Goal: Task Accomplishment & Management: Use online tool/utility

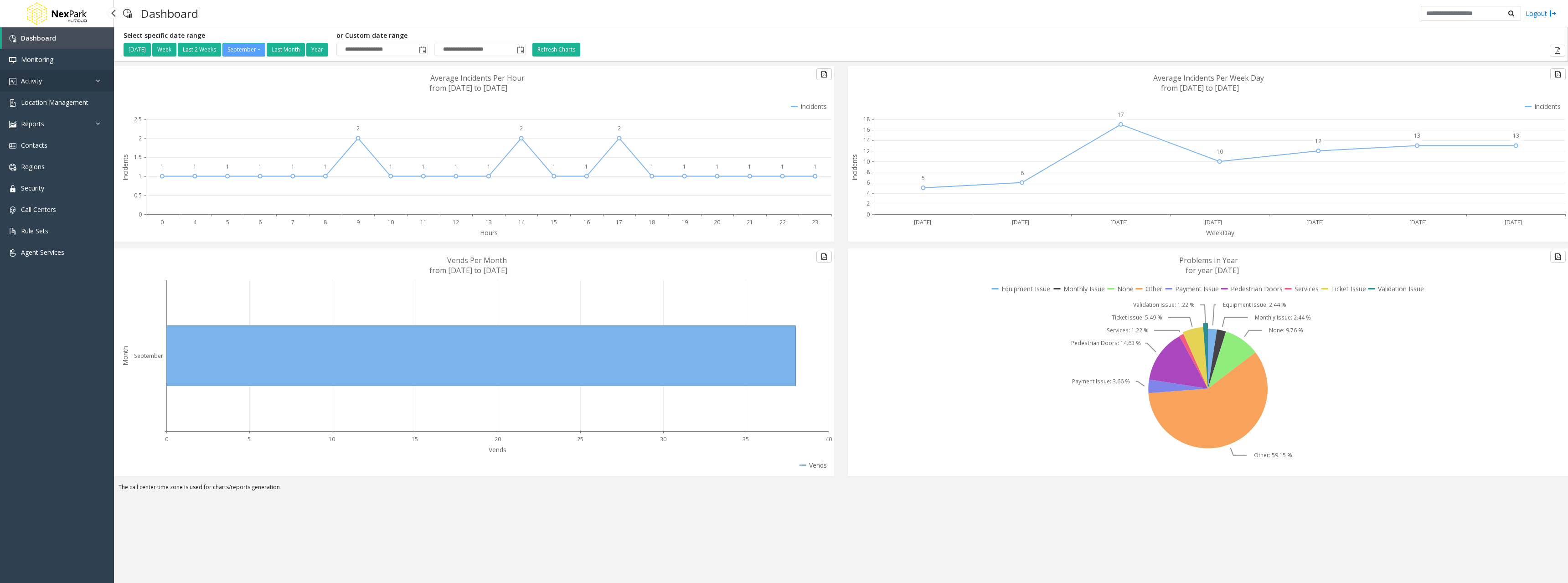
click at [54, 83] on link "Activity" at bounding box center [57, 80] width 114 height 21
click at [55, 103] on span "Daily Activity" at bounding box center [40, 102] width 37 height 9
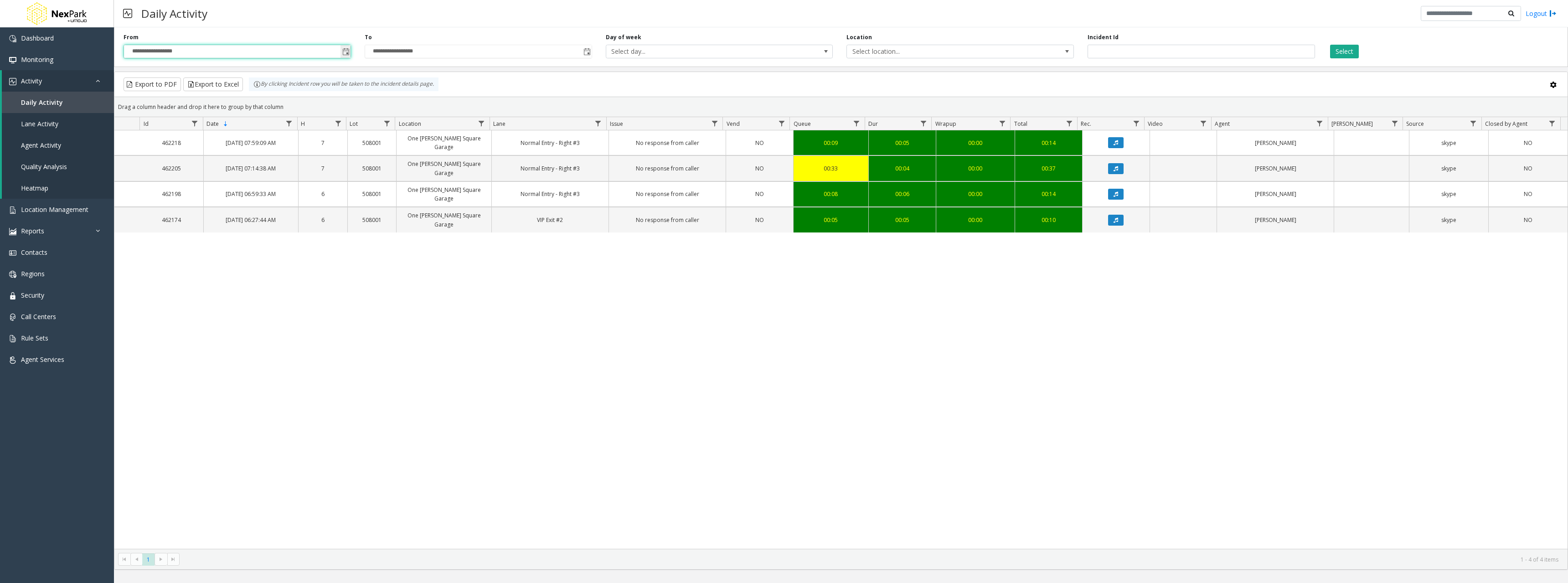
click at [163, 50] on input "**********" at bounding box center [237, 51] width 226 height 13
click at [341, 50] on span "Toggle popup" at bounding box center [345, 51] width 10 height 14
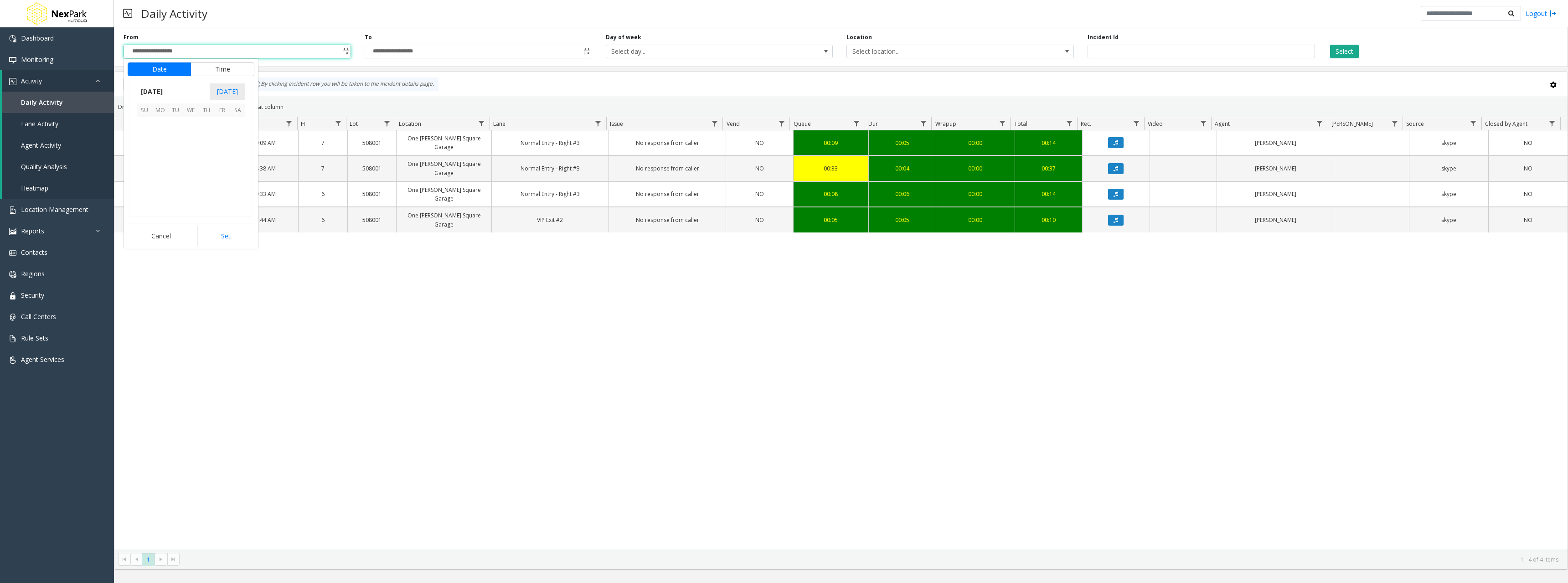
scroll to position [163636, 0]
click at [154, 71] on button "Date" at bounding box center [159, 69] width 63 height 14
click at [151, 89] on span "[DATE]" at bounding box center [151, 92] width 30 height 14
click at [195, 134] on span "[DATE]" at bounding box center [191, 134] width 22 height 22
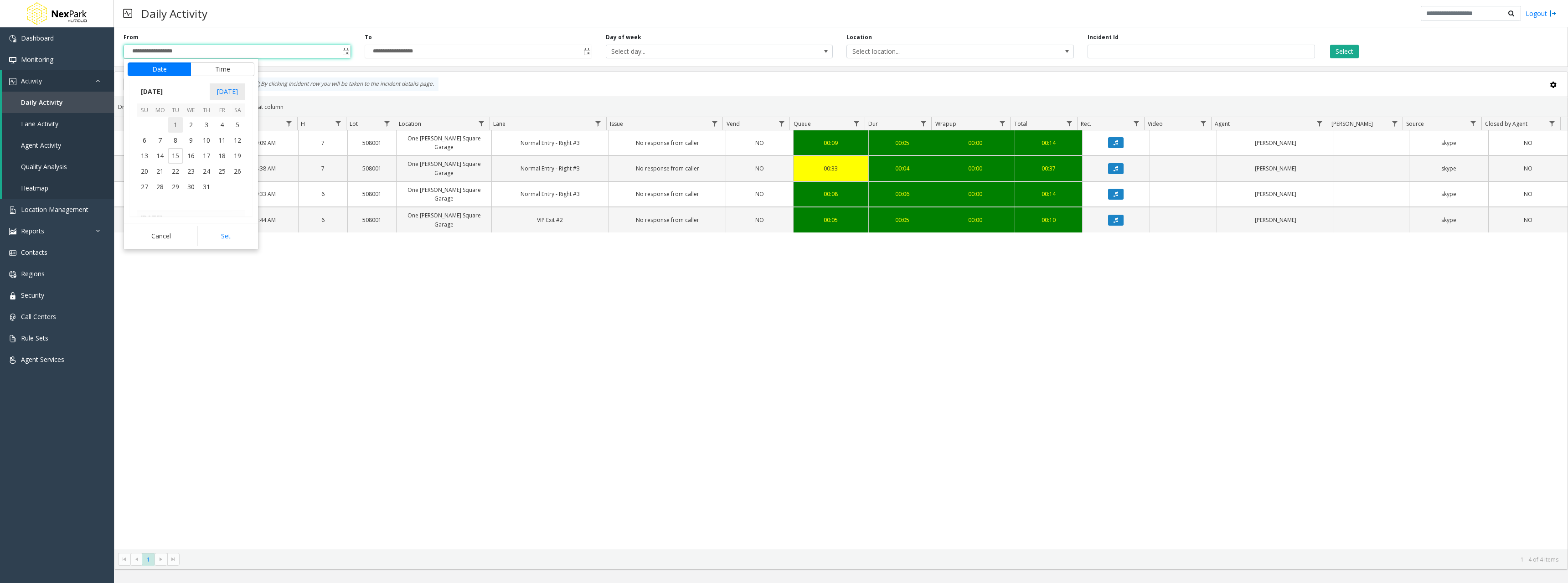
click at [174, 123] on span "1" at bounding box center [175, 125] width 15 height 15
click at [220, 236] on button "Set" at bounding box center [225, 237] width 57 height 20
type input "**********"
click at [390, 51] on input "**********" at bounding box center [478, 51] width 226 height 13
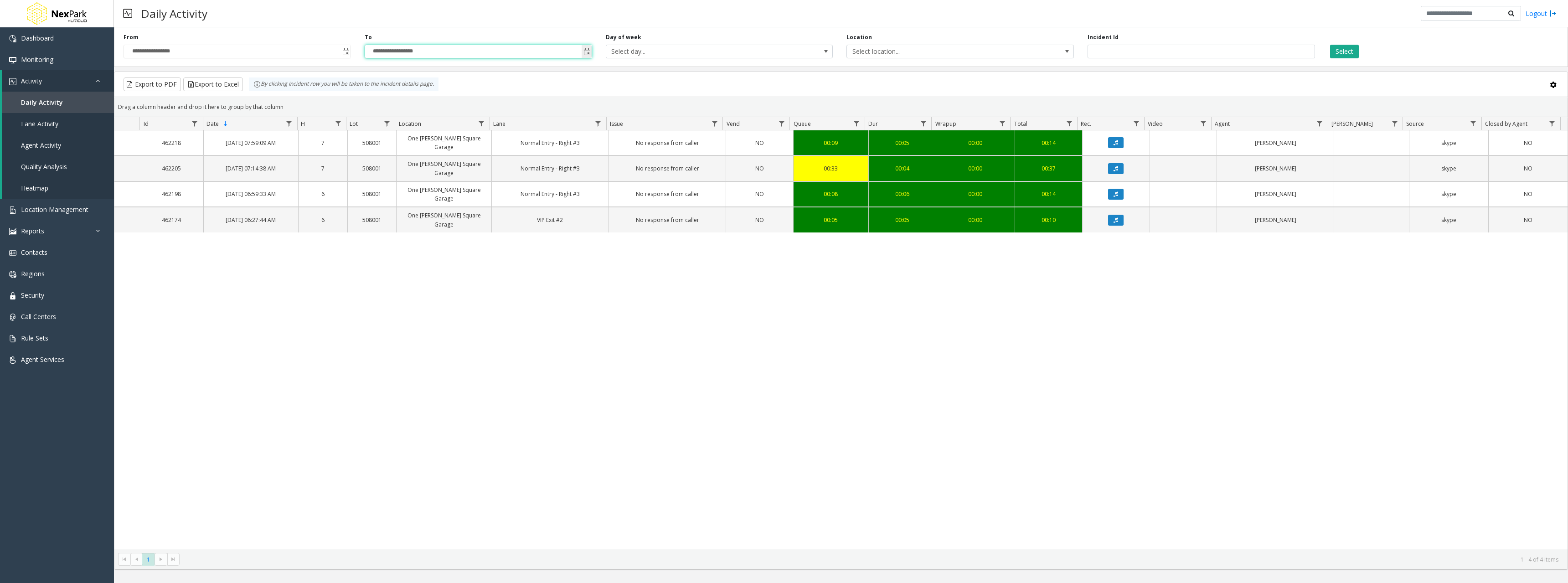
click at [590, 53] on span "Toggle popup" at bounding box center [587, 52] width 8 height 8
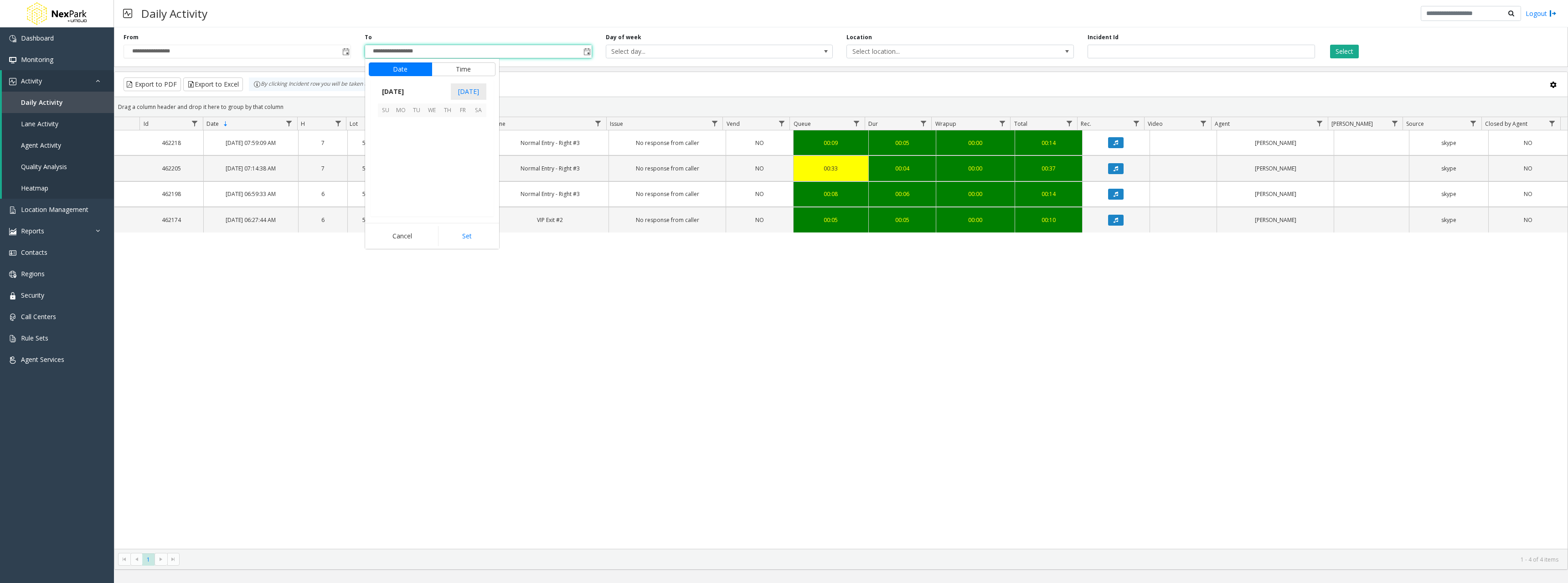
scroll to position [14, 0]
click at [396, 89] on span "[DATE]" at bounding box center [392, 92] width 30 height 14
click at [432, 137] on span "[DATE]" at bounding box center [432, 134] width 22 height 22
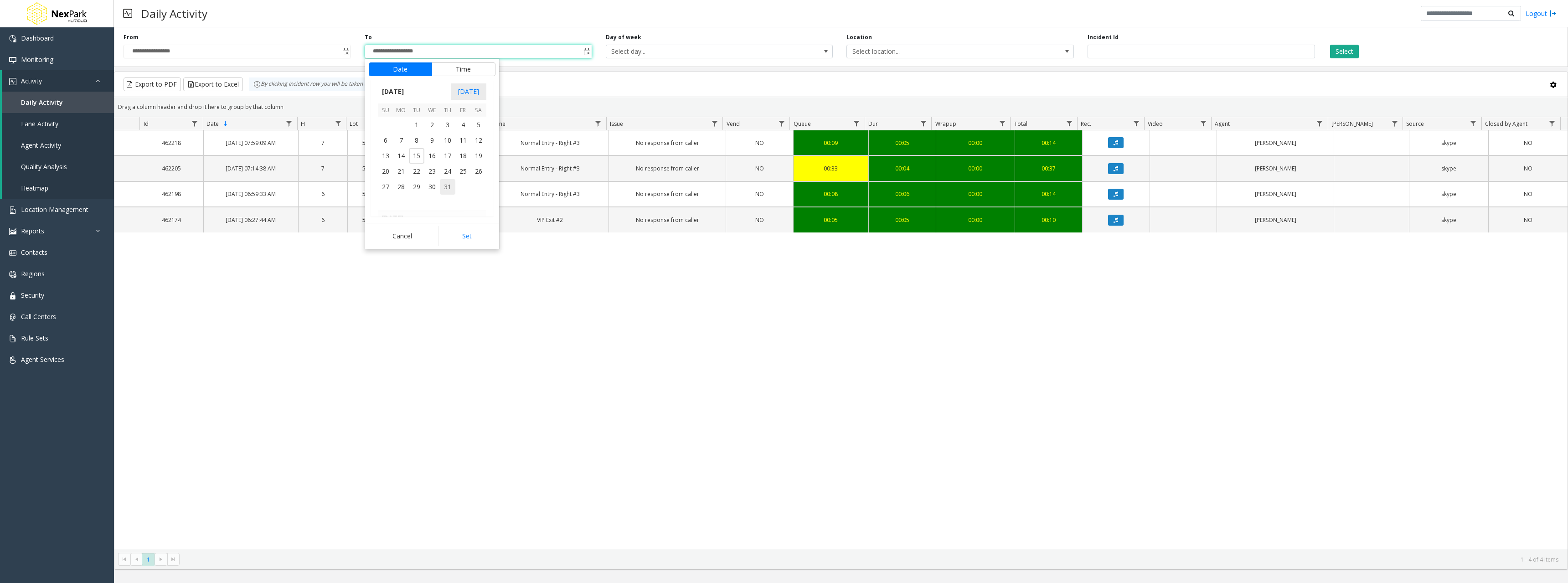
click at [447, 190] on span "31" at bounding box center [448, 187] width 15 height 15
click at [470, 240] on button "Set" at bounding box center [466, 237] width 57 height 20
type input "**********"
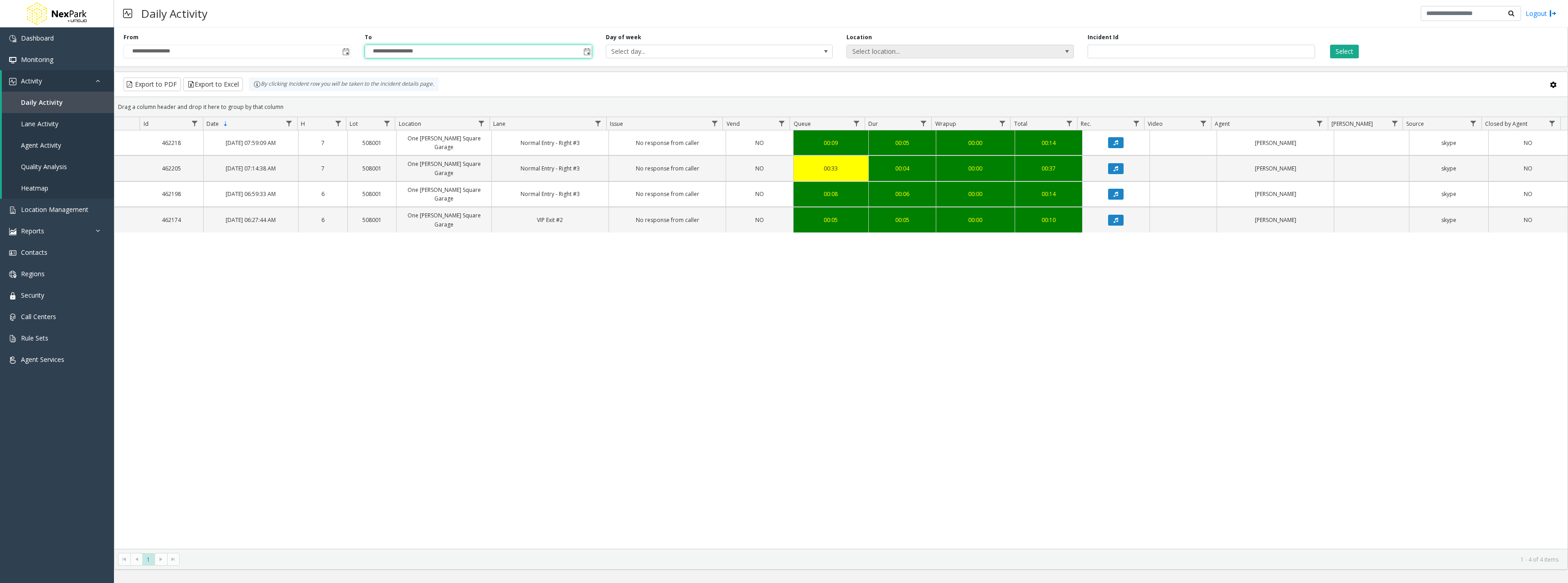
click at [944, 52] on span "Select location..." at bounding box center [937, 51] width 181 height 13
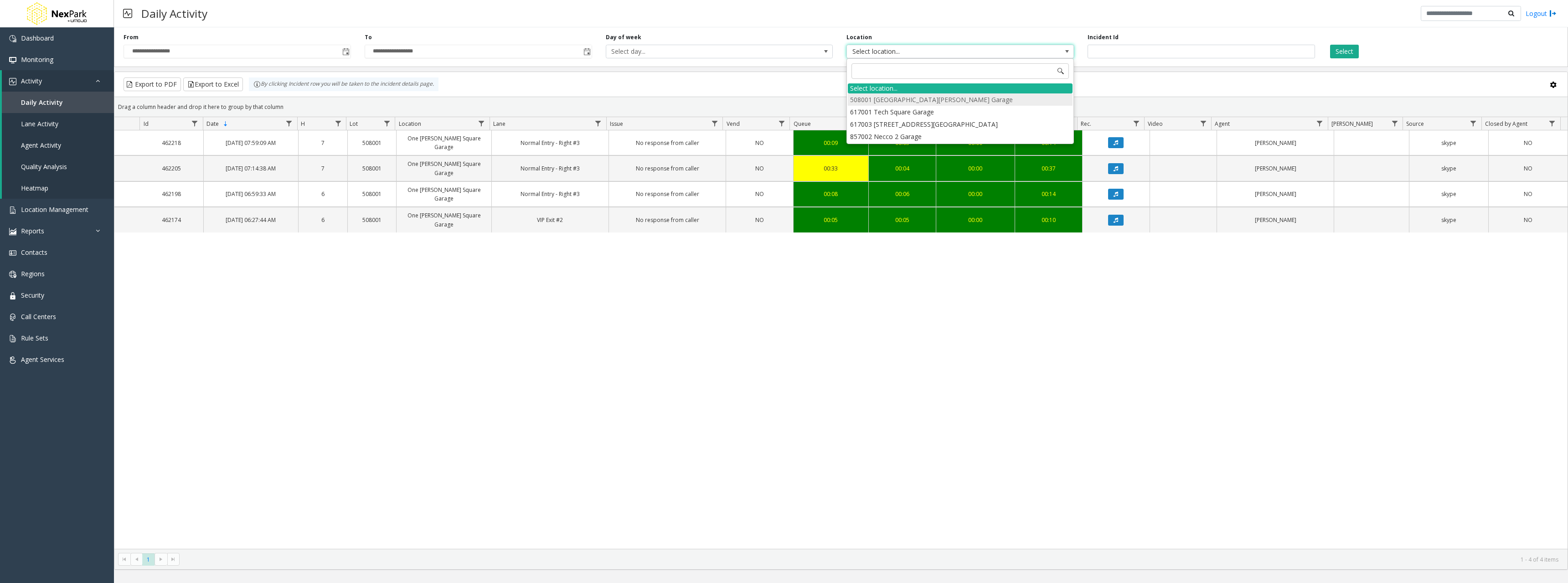
click at [940, 98] on li "508001 [GEOGRAPHIC_DATA][PERSON_NAME] Garage" at bounding box center [960, 100] width 225 height 12
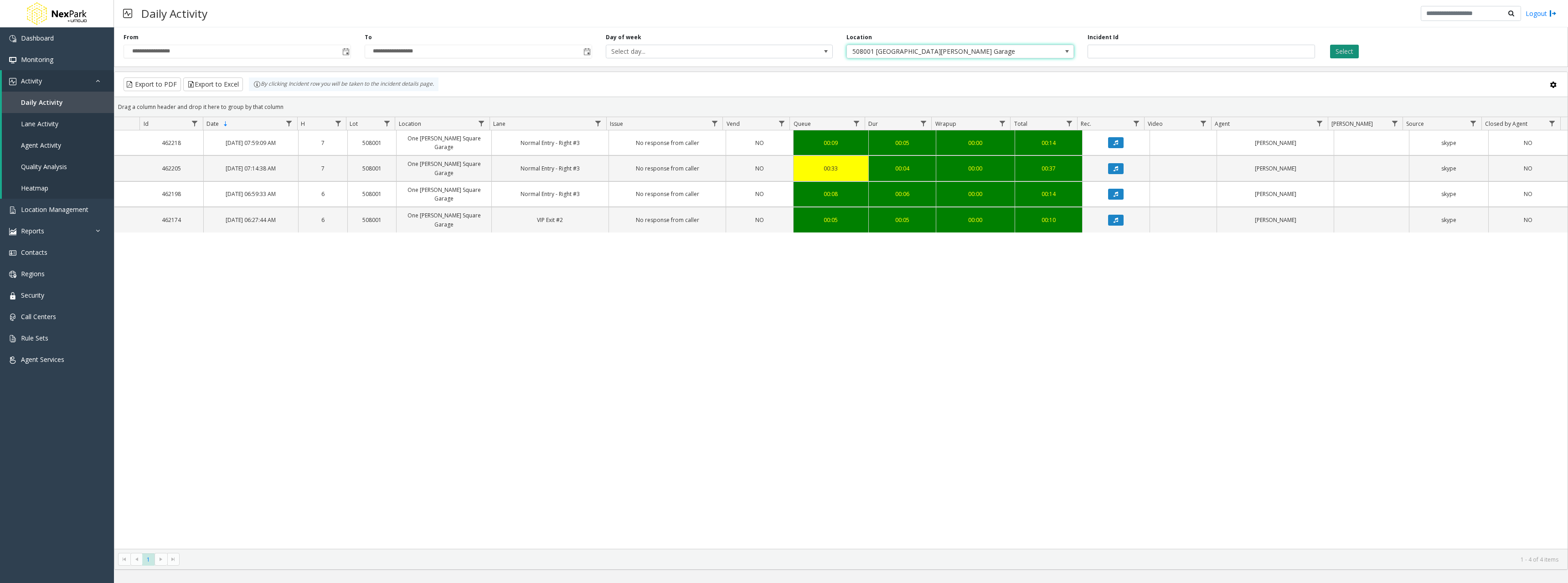
click at [1351, 54] on button "Select" at bounding box center [1344, 51] width 29 height 14
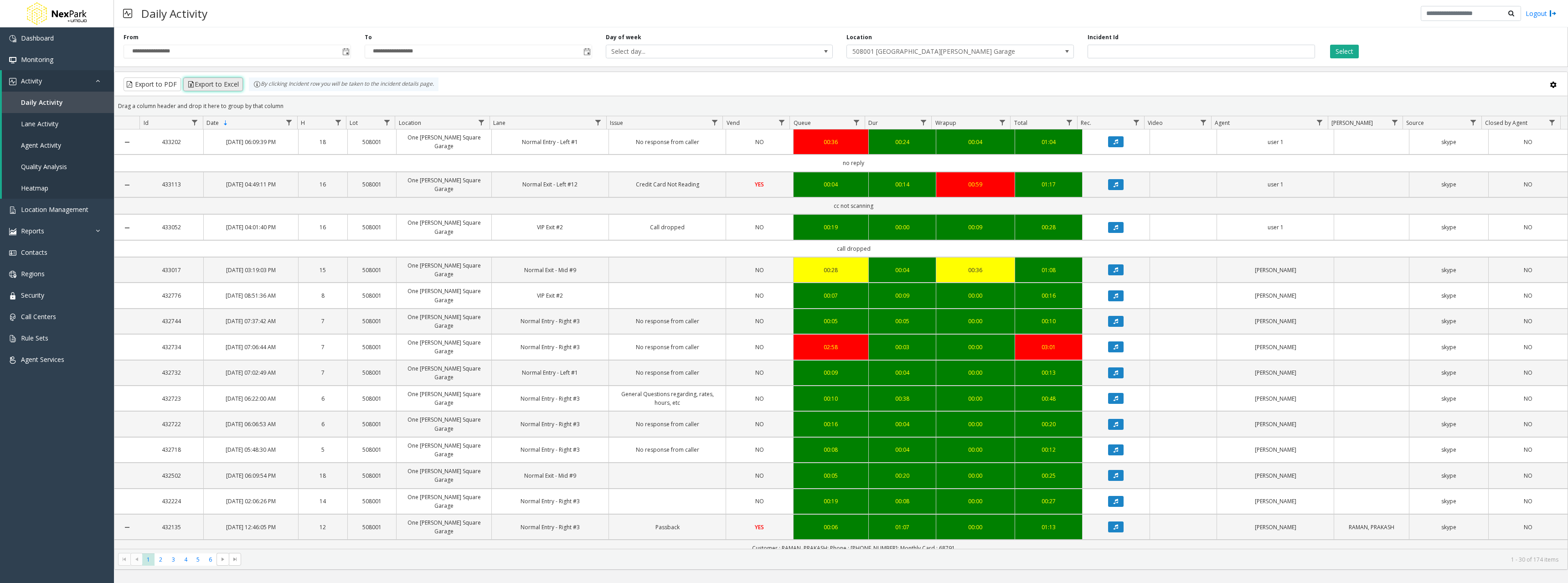
click at [197, 85] on button "Export to Excel" at bounding box center [213, 84] width 60 height 14
click at [346, 54] on span "Toggle popup" at bounding box center [345, 52] width 8 height 8
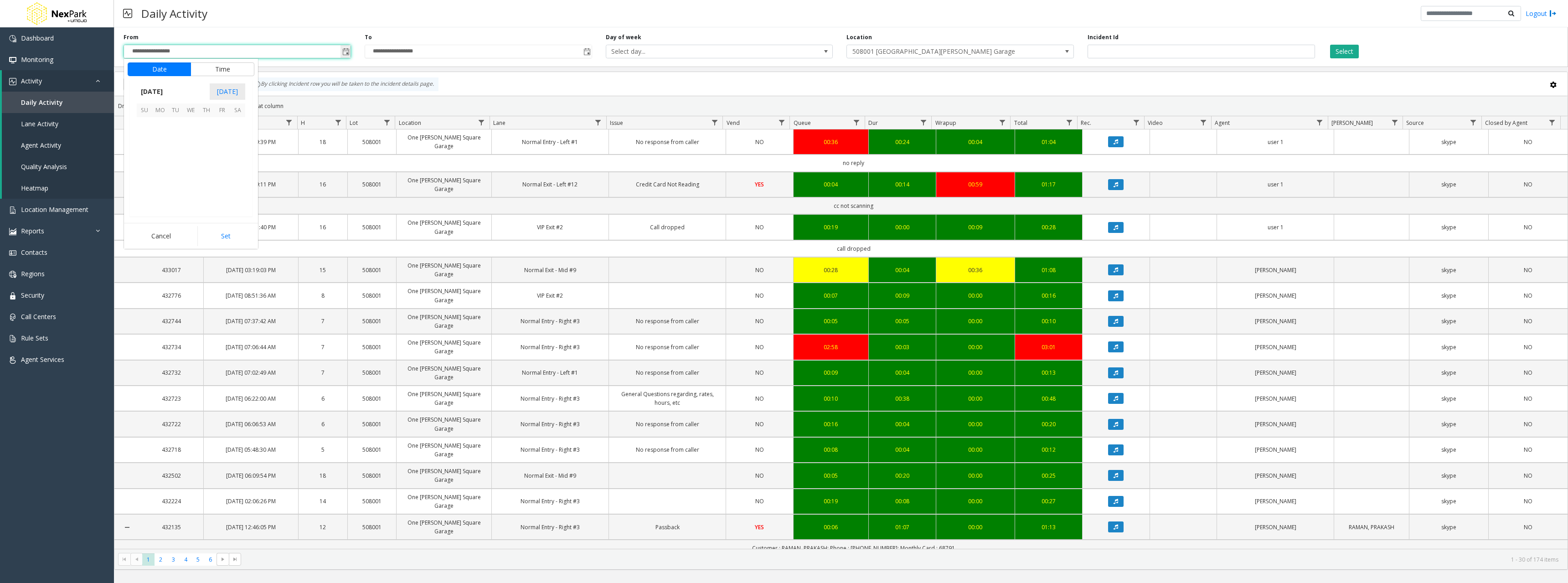
scroll to position [163636, 0]
click at [165, 93] on span "[DATE]" at bounding box center [151, 92] width 30 height 14
click at [215, 133] on span "Aug" at bounding box center [213, 134] width 22 height 22
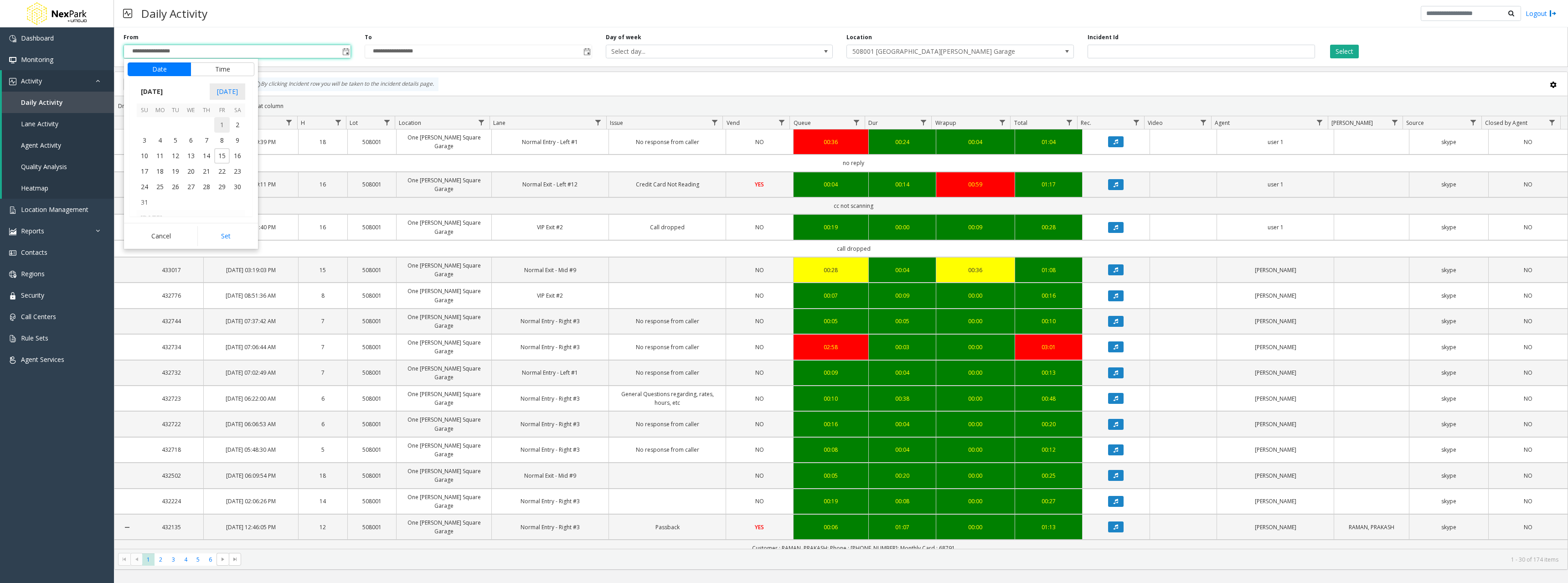
click at [220, 123] on span "1" at bounding box center [222, 125] width 15 height 15
click at [222, 233] on button "Set" at bounding box center [225, 237] width 57 height 20
type input "**********"
click at [584, 49] on span "Toggle popup" at bounding box center [587, 52] width 8 height 8
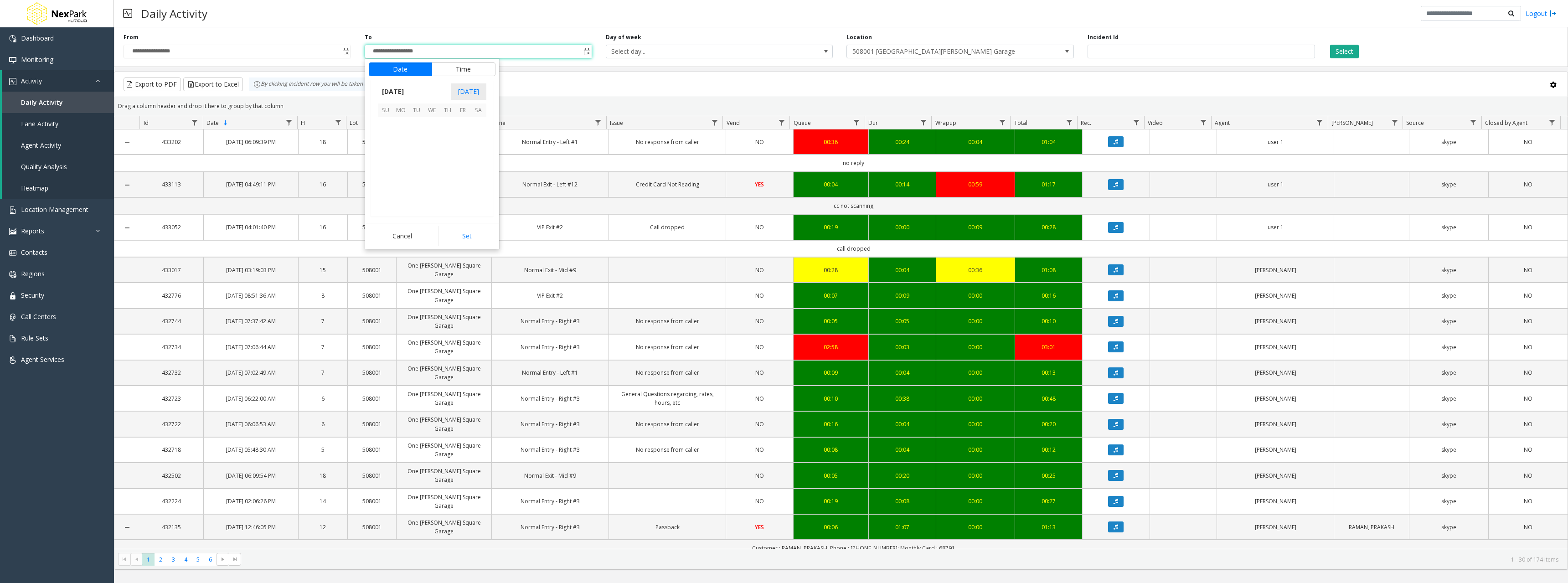
scroll to position [14, 0]
click at [408, 94] on span "[DATE]" at bounding box center [392, 92] width 30 height 14
click at [455, 134] on span "Aug" at bounding box center [454, 134] width 22 height 22
click at [383, 203] on span "31" at bounding box center [385, 203] width 15 height 15
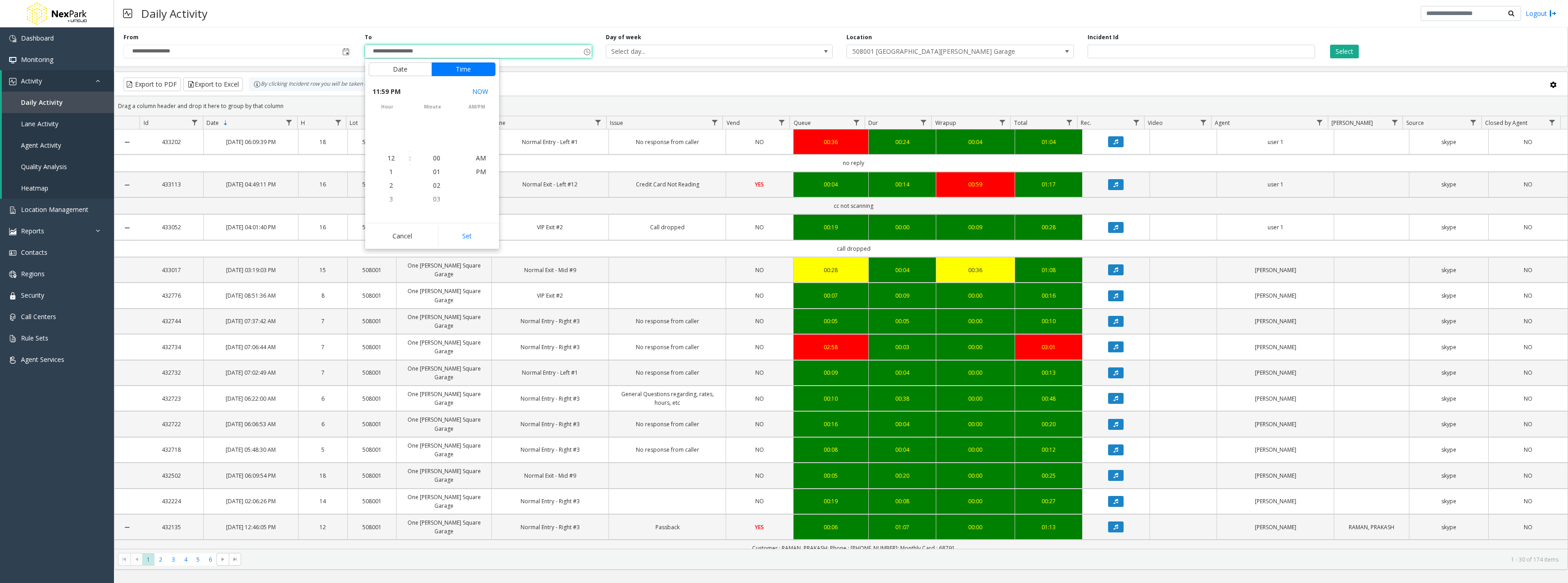
scroll to position [14, 0]
click at [465, 236] on button "Set" at bounding box center [466, 237] width 57 height 20
type input "**********"
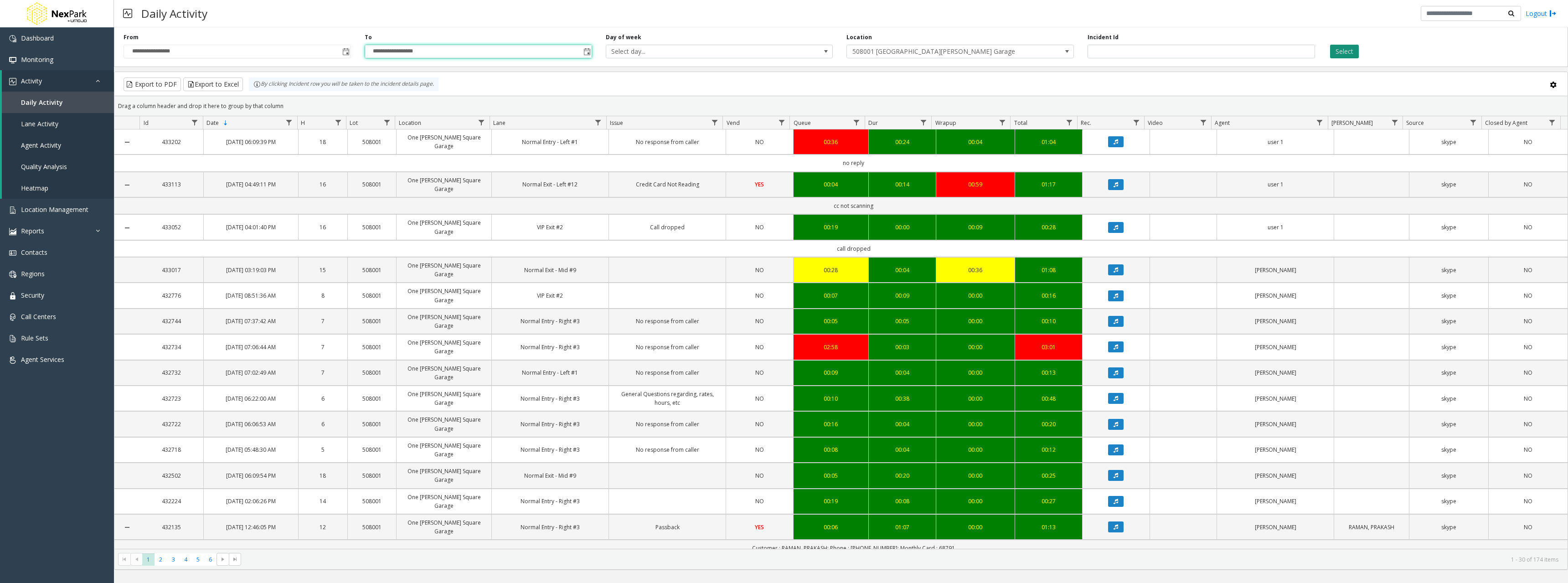
click at [1341, 49] on button "Select" at bounding box center [1344, 51] width 29 height 14
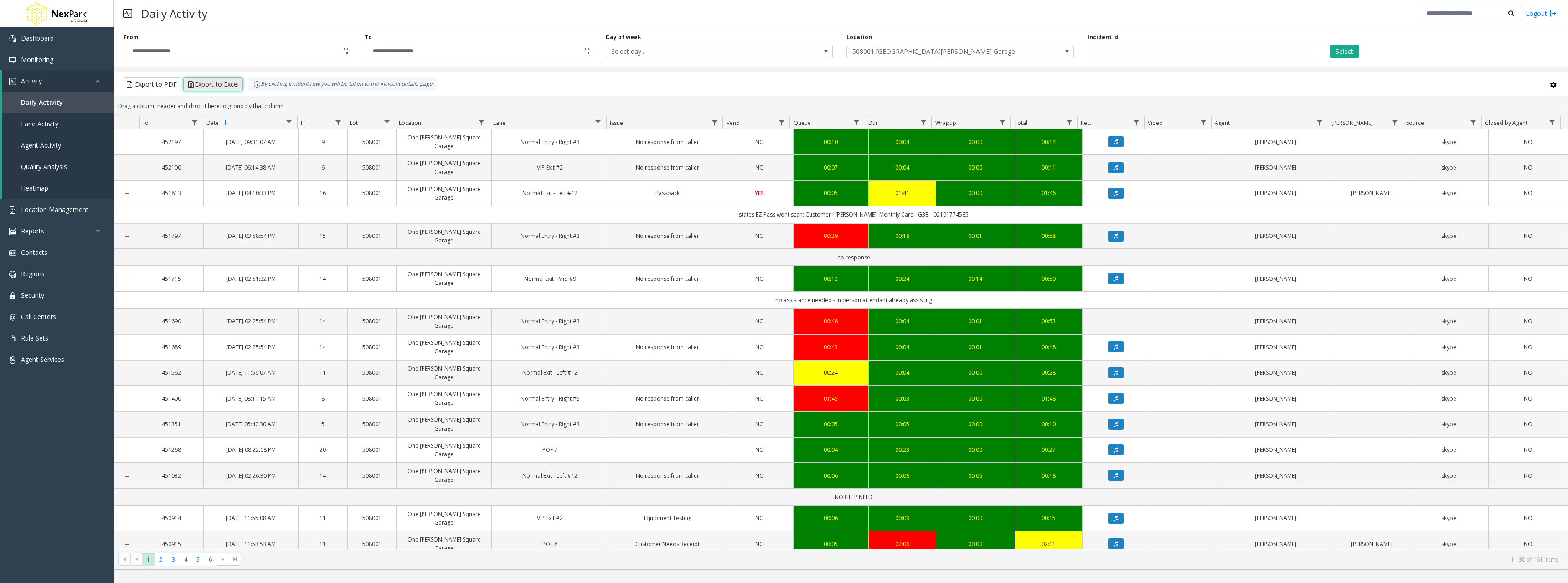
click at [213, 81] on button "Export to Excel" at bounding box center [213, 84] width 60 height 14
